Goal: Information Seeking & Learning: Learn about a topic

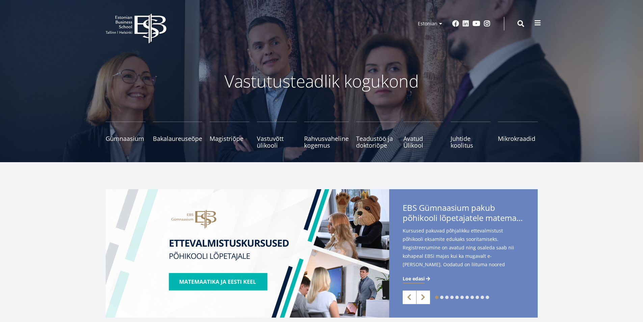
click at [542, 22] on button at bounding box center [537, 22] width 13 height 13
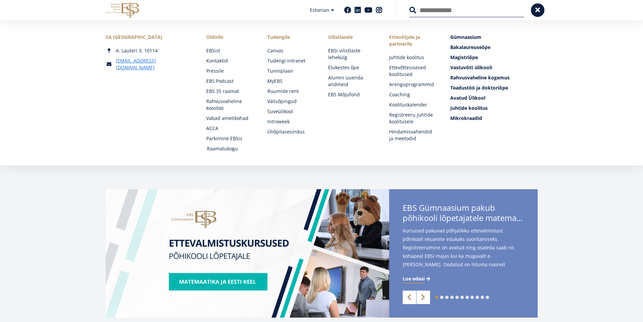
click at [228, 148] on link "Raamatukogu" at bounding box center [231, 148] width 48 height 7
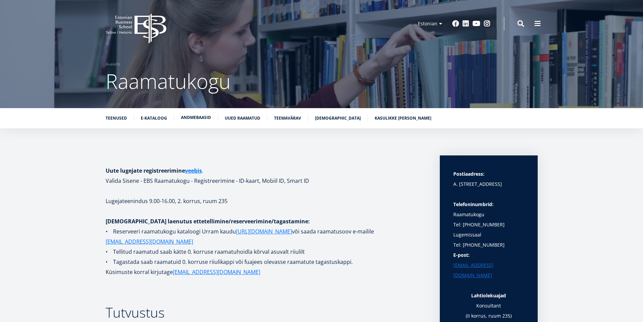
click at [205, 120] on link "Andmebaasid" at bounding box center [196, 117] width 30 height 7
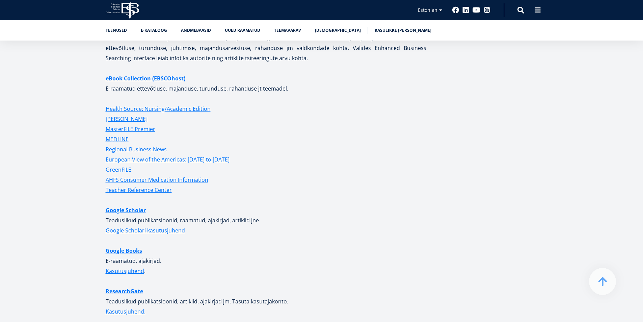
scroll to position [1636, 0]
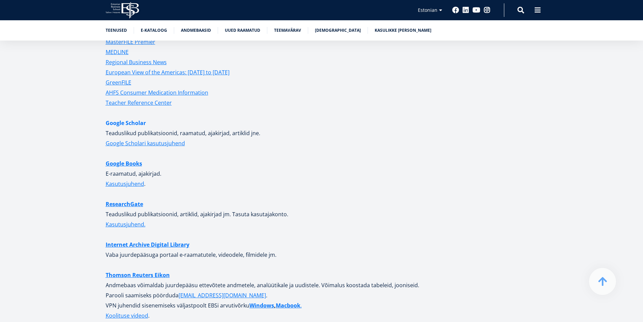
click at [140, 118] on link "Google Scholar" at bounding box center [126, 123] width 40 height 10
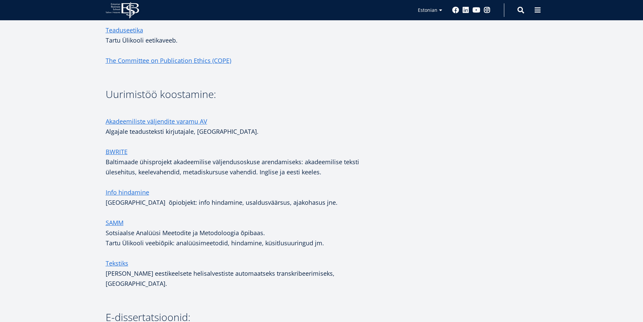
scroll to position [911, 0]
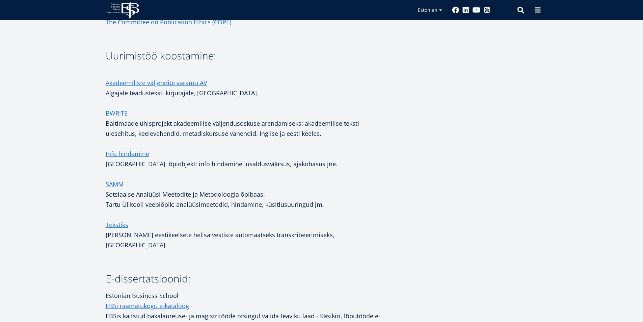
click at [113, 183] on link "SAMM" at bounding box center [115, 184] width 18 height 10
click at [132, 154] on link "Info hindamine" at bounding box center [128, 153] width 44 height 10
click at [148, 84] on link "Akadeemiliste väljendite varamu AV" at bounding box center [157, 83] width 102 height 10
